Goal: Information Seeking & Learning: Learn about a topic

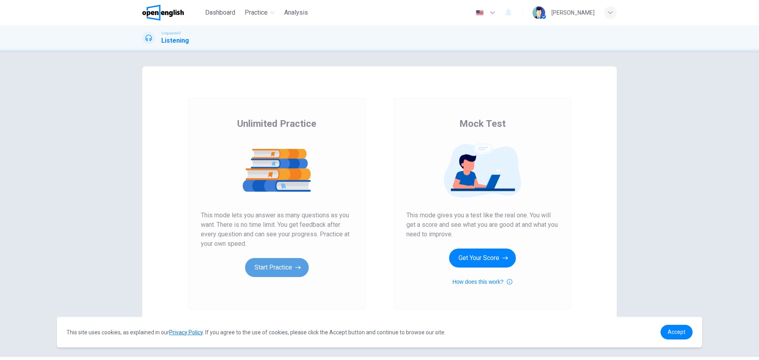
click at [260, 265] on button "Start Practice" at bounding box center [277, 267] width 64 height 19
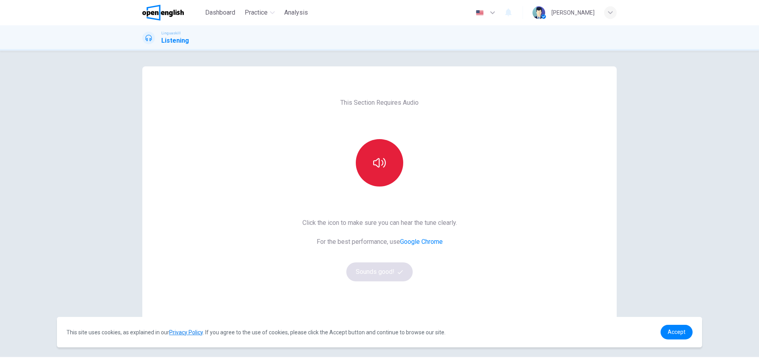
click at [369, 182] on button "button" at bounding box center [379, 162] width 47 height 47
click at [372, 268] on button "Sounds good!" at bounding box center [379, 271] width 66 height 19
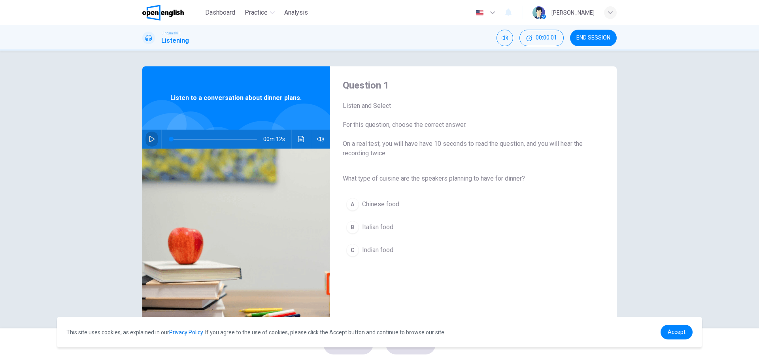
click at [149, 140] on icon "button" at bounding box center [152, 139] width 6 height 6
drag, startPoint x: 183, startPoint y: 140, endPoint x: 153, endPoint y: 140, distance: 30.4
click at [153, 140] on div "00m 12s" at bounding box center [236, 139] width 188 height 19
drag, startPoint x: 177, startPoint y: 139, endPoint x: 151, endPoint y: 139, distance: 26.5
click at [151, 139] on div "00m 12s" at bounding box center [236, 139] width 188 height 19
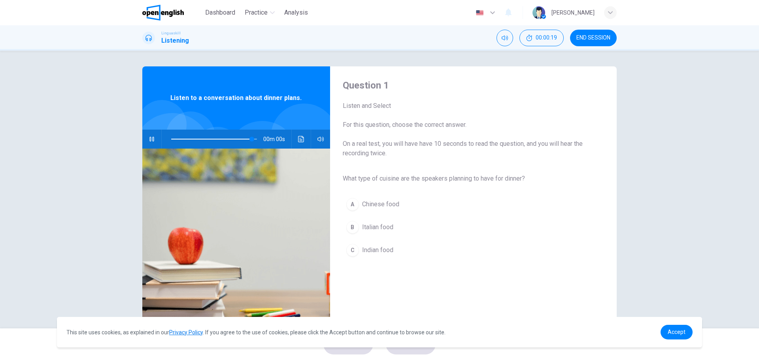
type input "*"
click at [374, 226] on span "Italian food" at bounding box center [377, 226] width 31 height 9
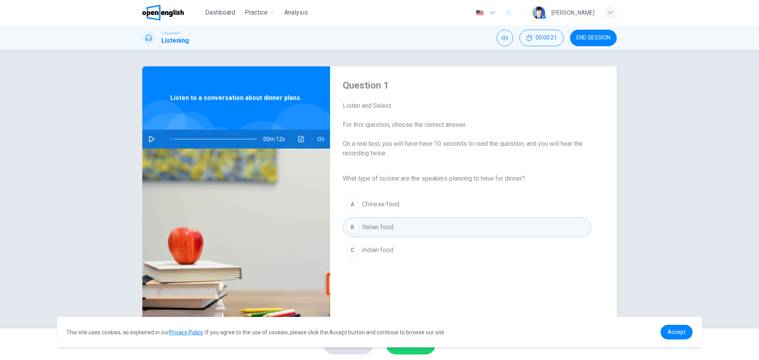
scroll to position [28, 0]
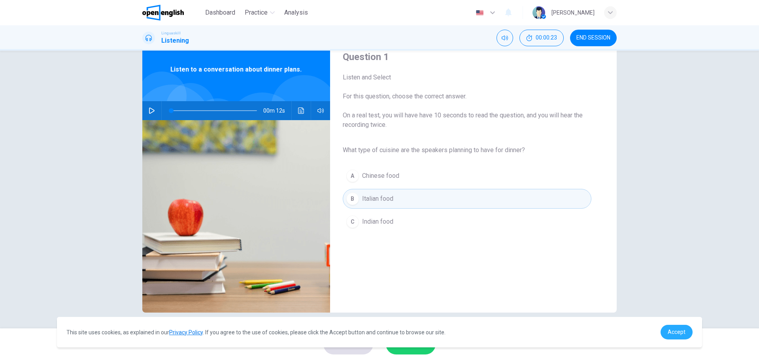
drag, startPoint x: 674, startPoint y: 328, endPoint x: 643, endPoint y: 326, distance: 30.5
click at [672, 328] on link "Accept" at bounding box center [676, 332] width 32 height 15
click at [678, 332] on span "Accept" at bounding box center [676, 332] width 18 height 6
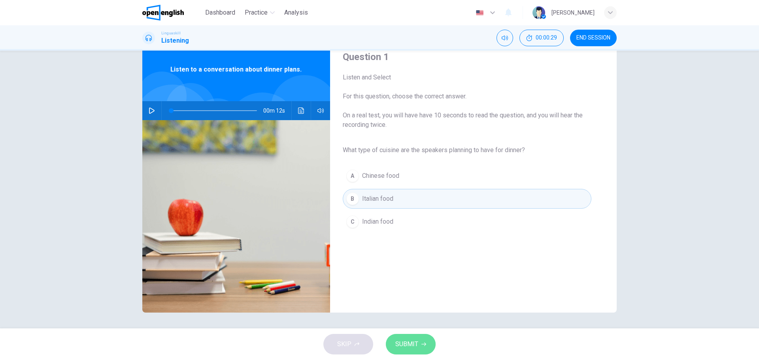
click at [409, 341] on span "SUBMIT" at bounding box center [406, 344] width 23 height 11
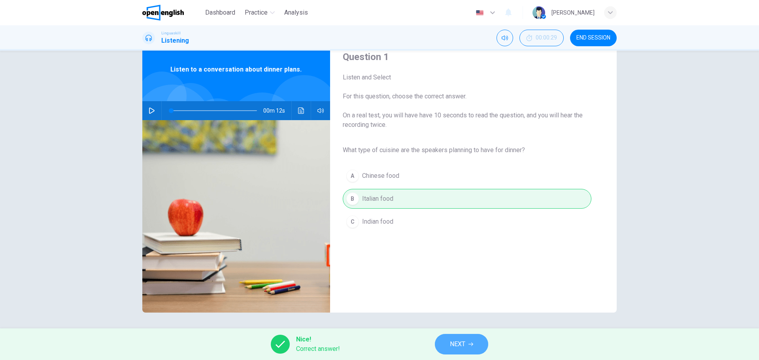
click at [466, 340] on button "NEXT" at bounding box center [461, 344] width 53 height 21
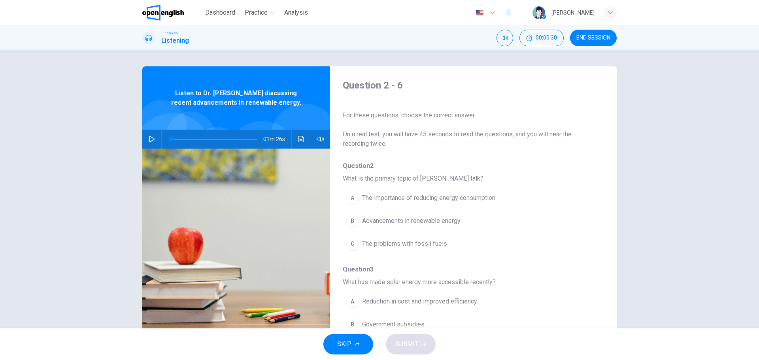
click at [149, 141] on icon "button" at bounding box center [152, 139] width 6 height 6
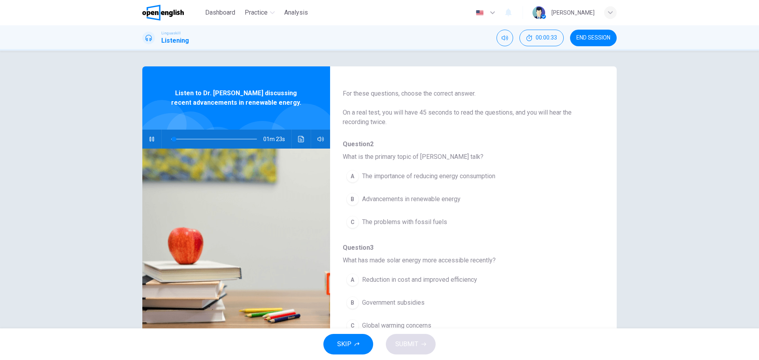
scroll to position [40, 0]
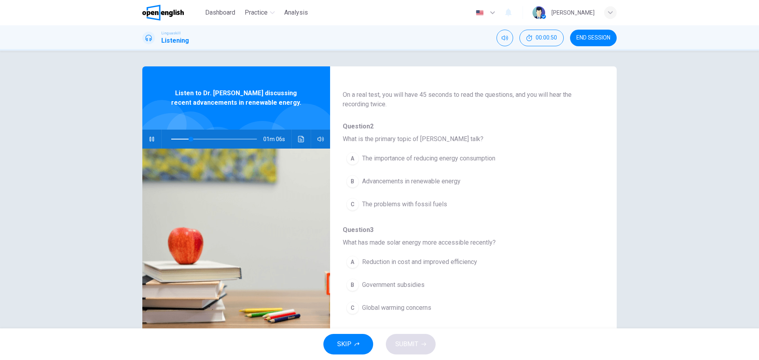
type input "**"
